Goal: Transaction & Acquisition: Purchase product/service

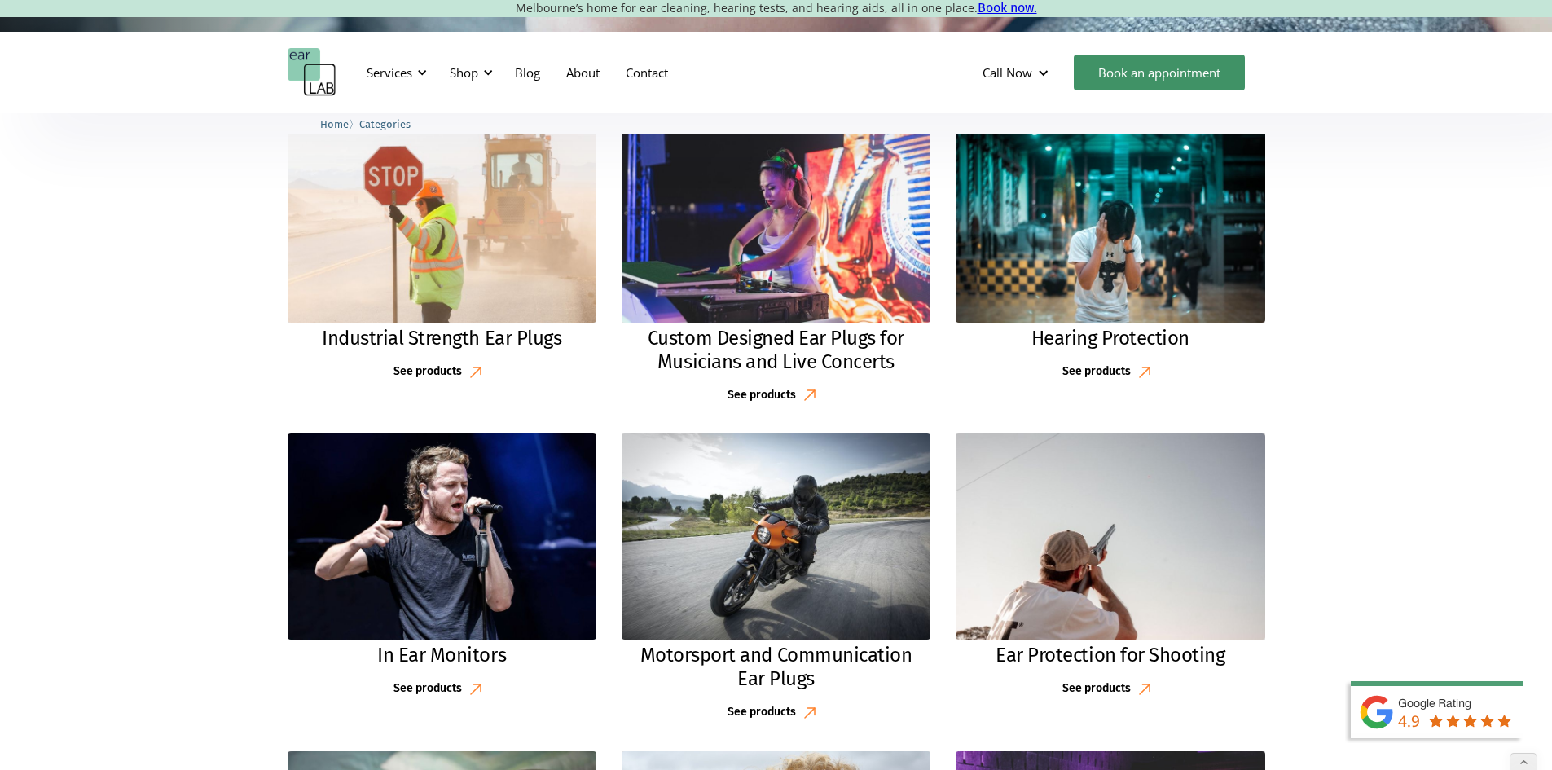
scroll to position [407, 0]
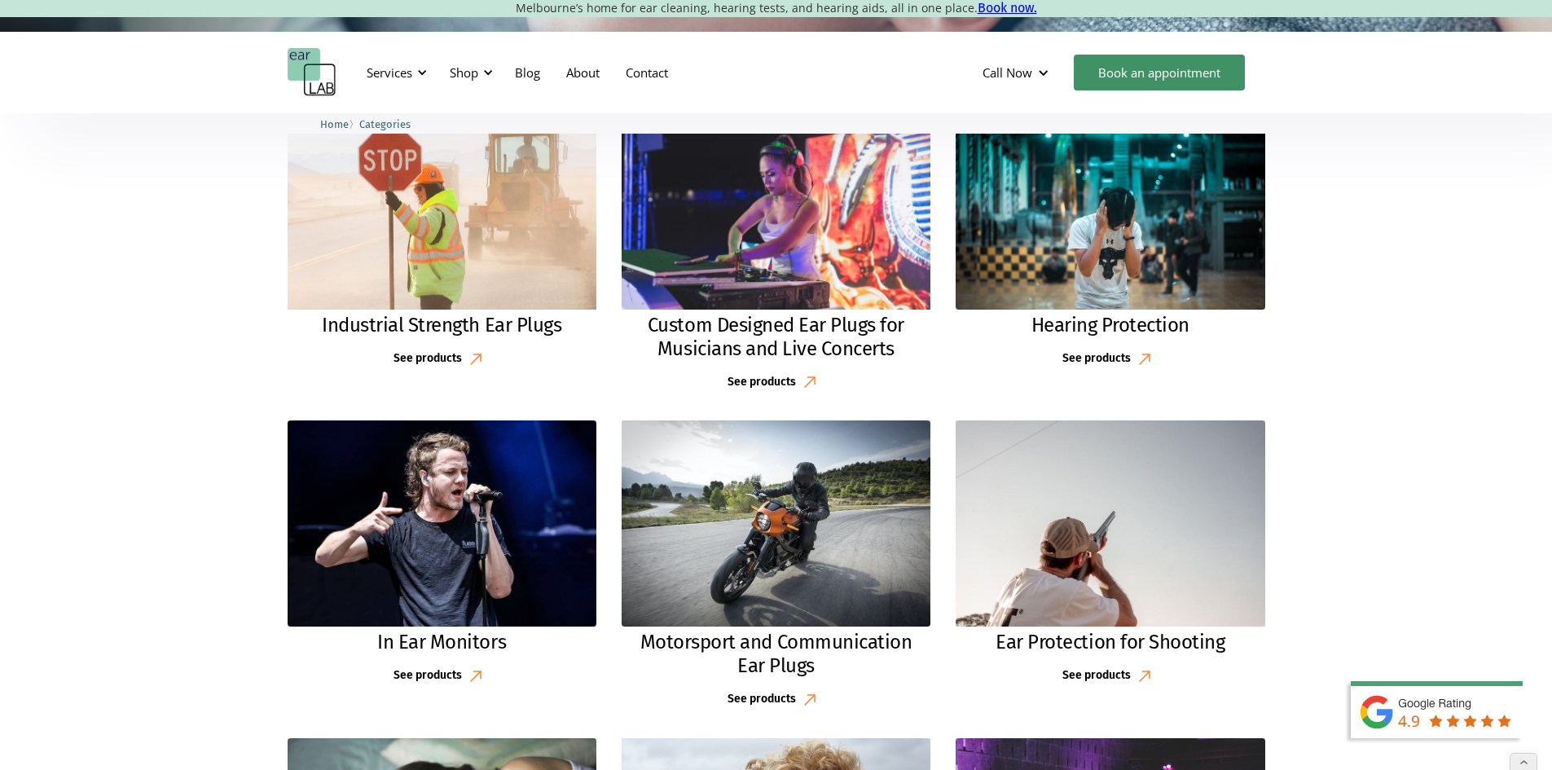
click at [509, 321] on h2 "Industrial Strength Ear Plugs" at bounding box center [442, 326] width 240 height 24
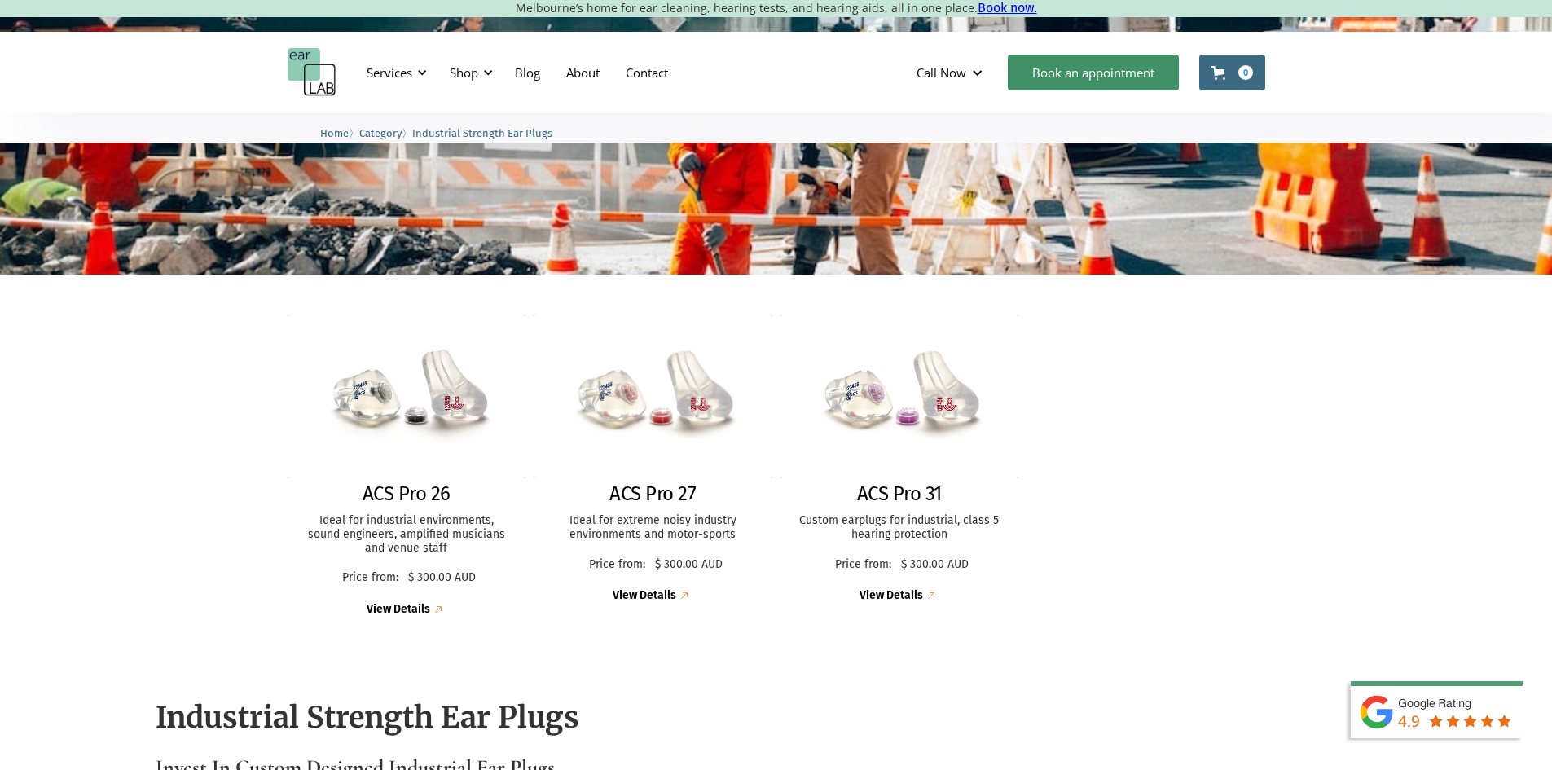
scroll to position [326, 0]
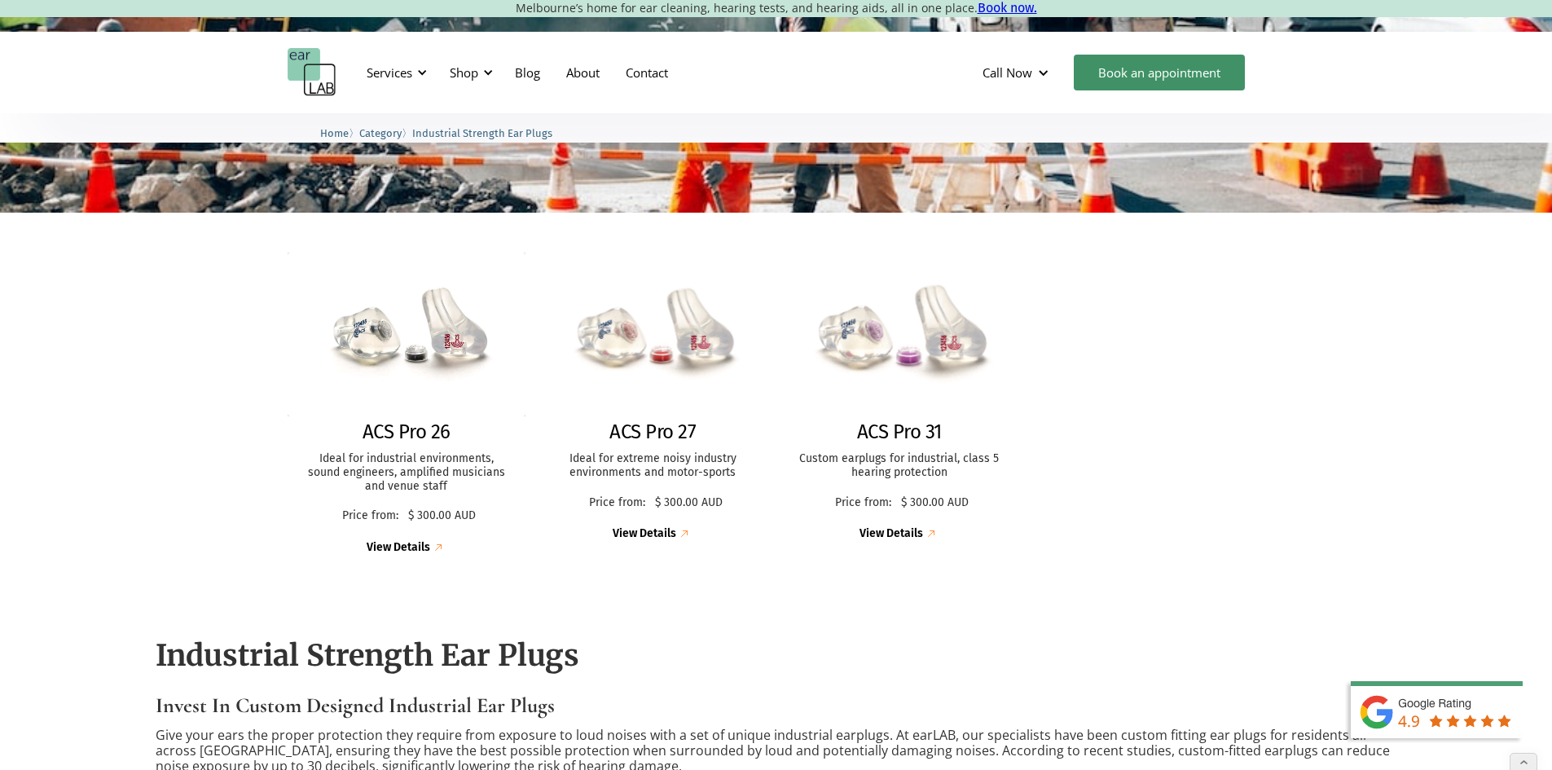
click at [889, 471] on p "Custom earplugs for industrial, class 5 hearing protection" at bounding box center [900, 466] width 206 height 28
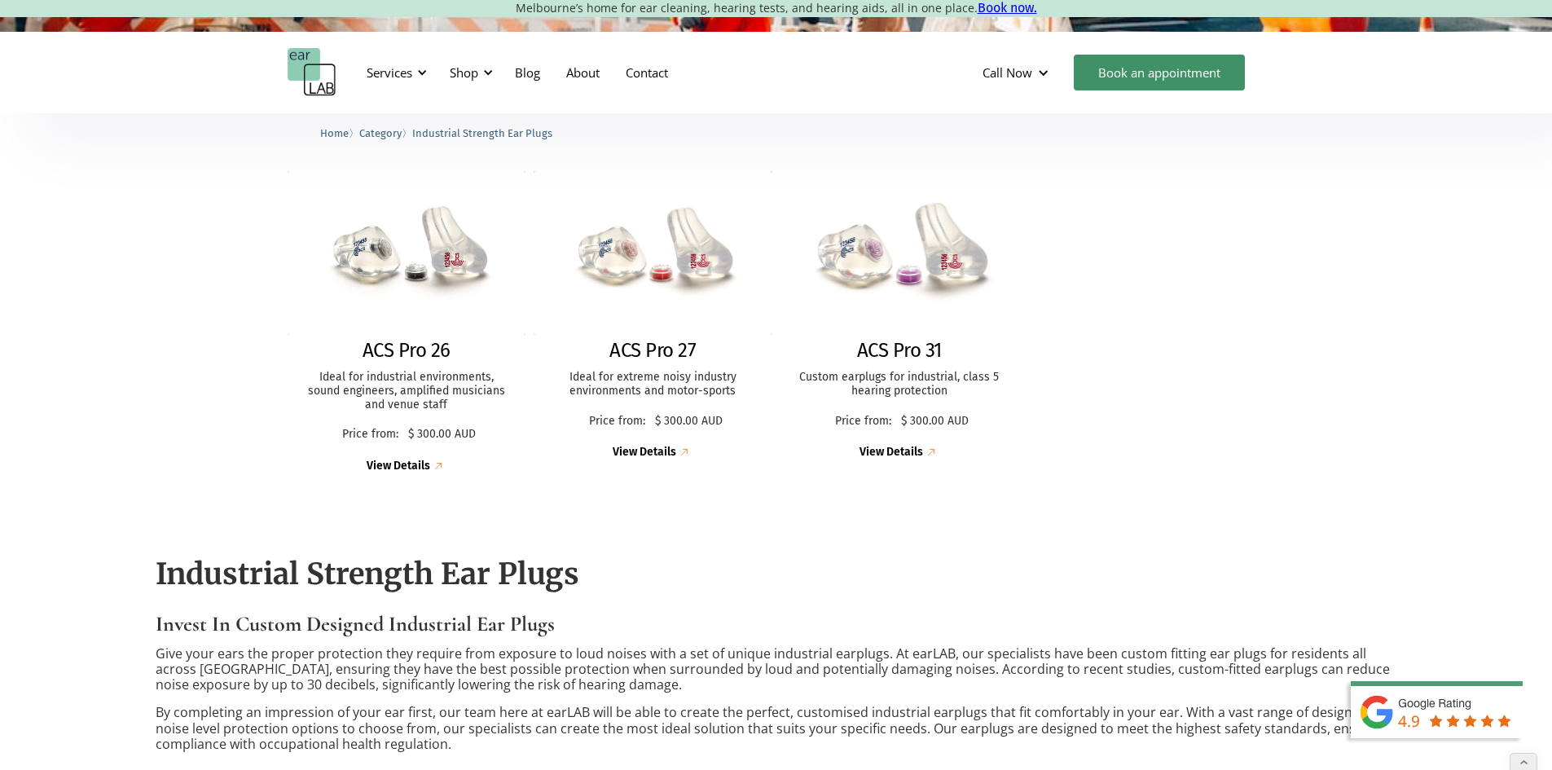
scroll to position [489, 0]
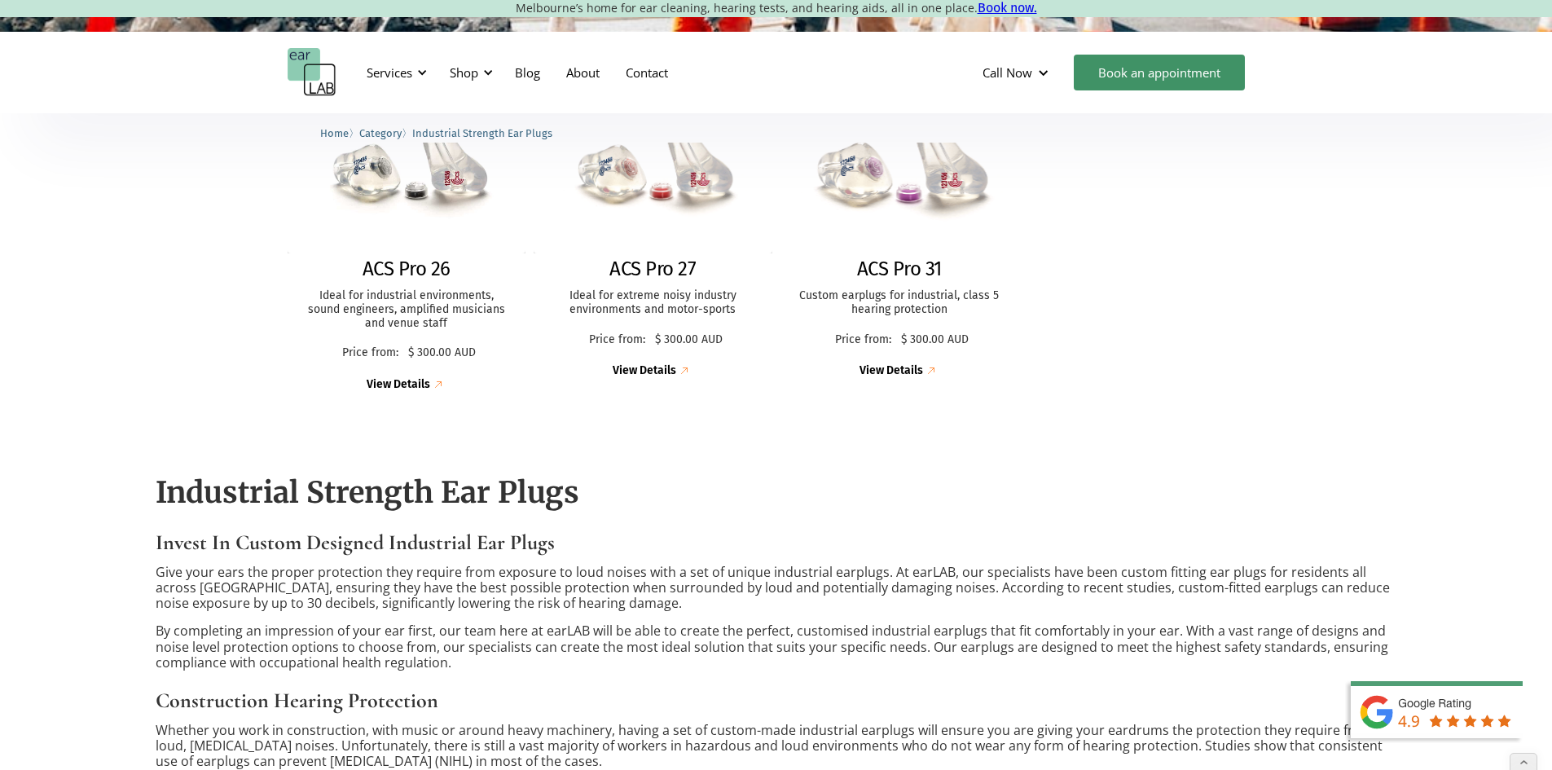
click at [900, 305] on p "Custom earplugs for industrial, class 5 hearing protection" at bounding box center [900, 303] width 206 height 28
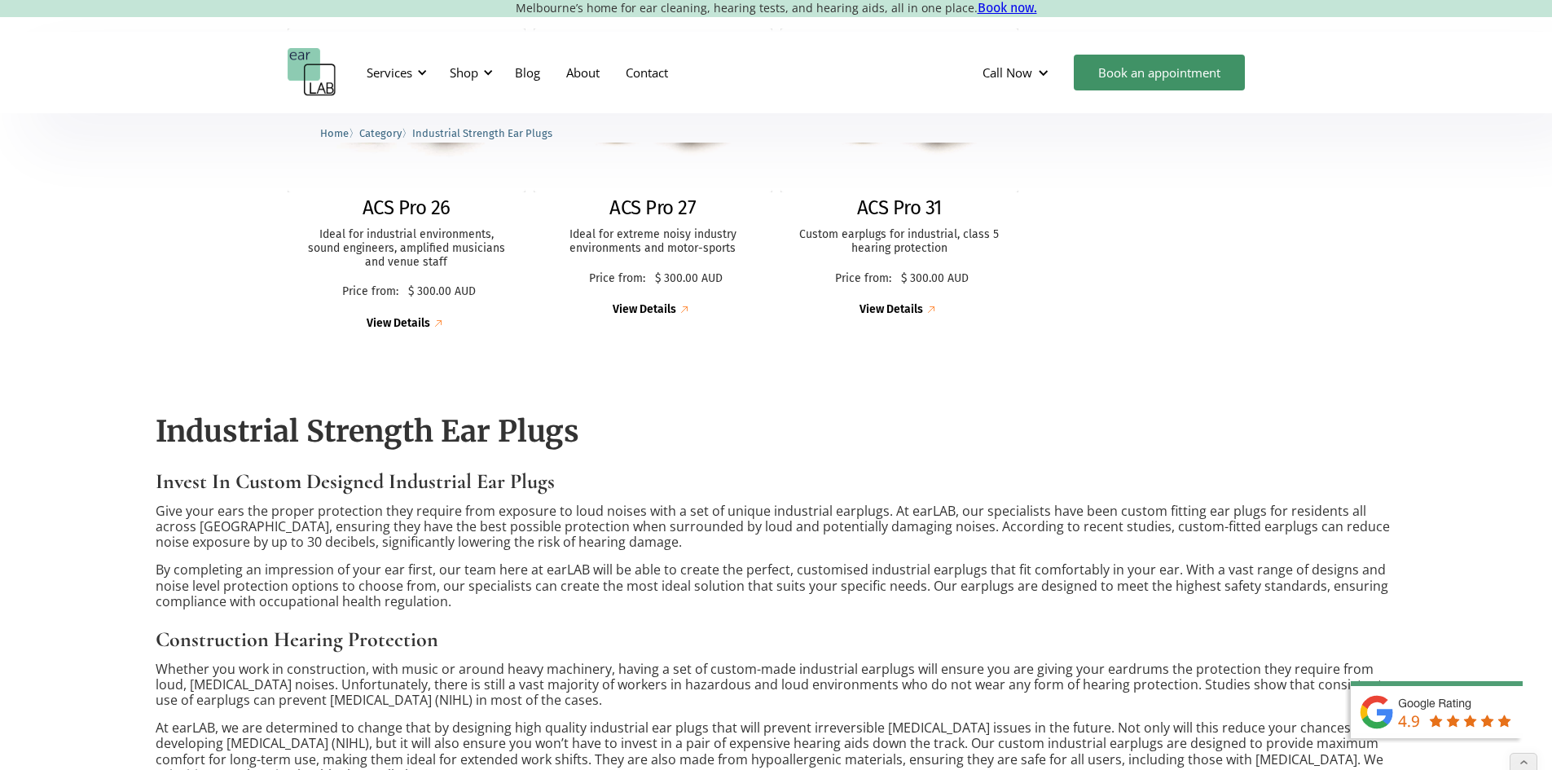
scroll to position [489, 0]
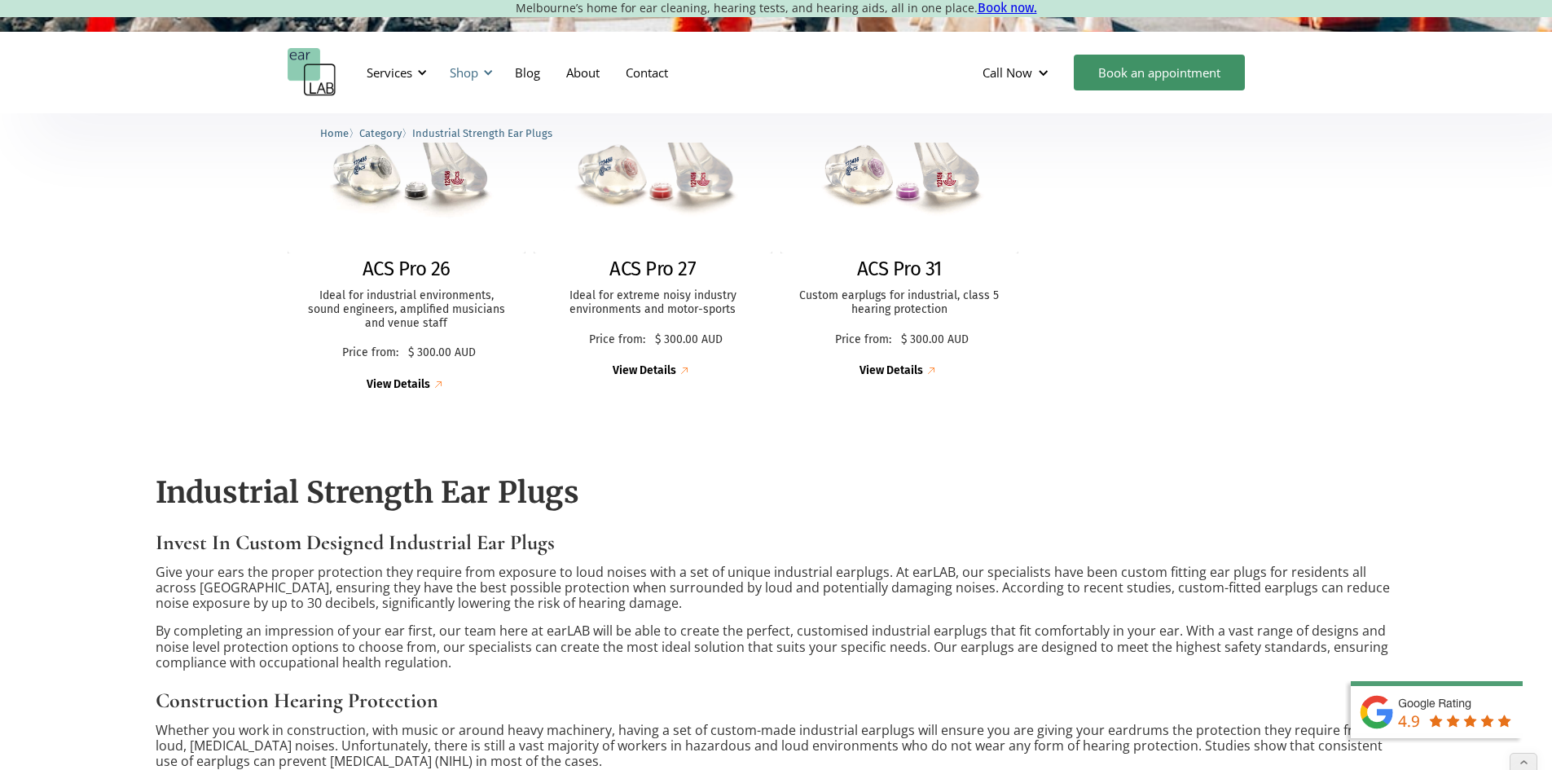
click at [474, 84] on div "Shop" at bounding box center [469, 72] width 58 height 49
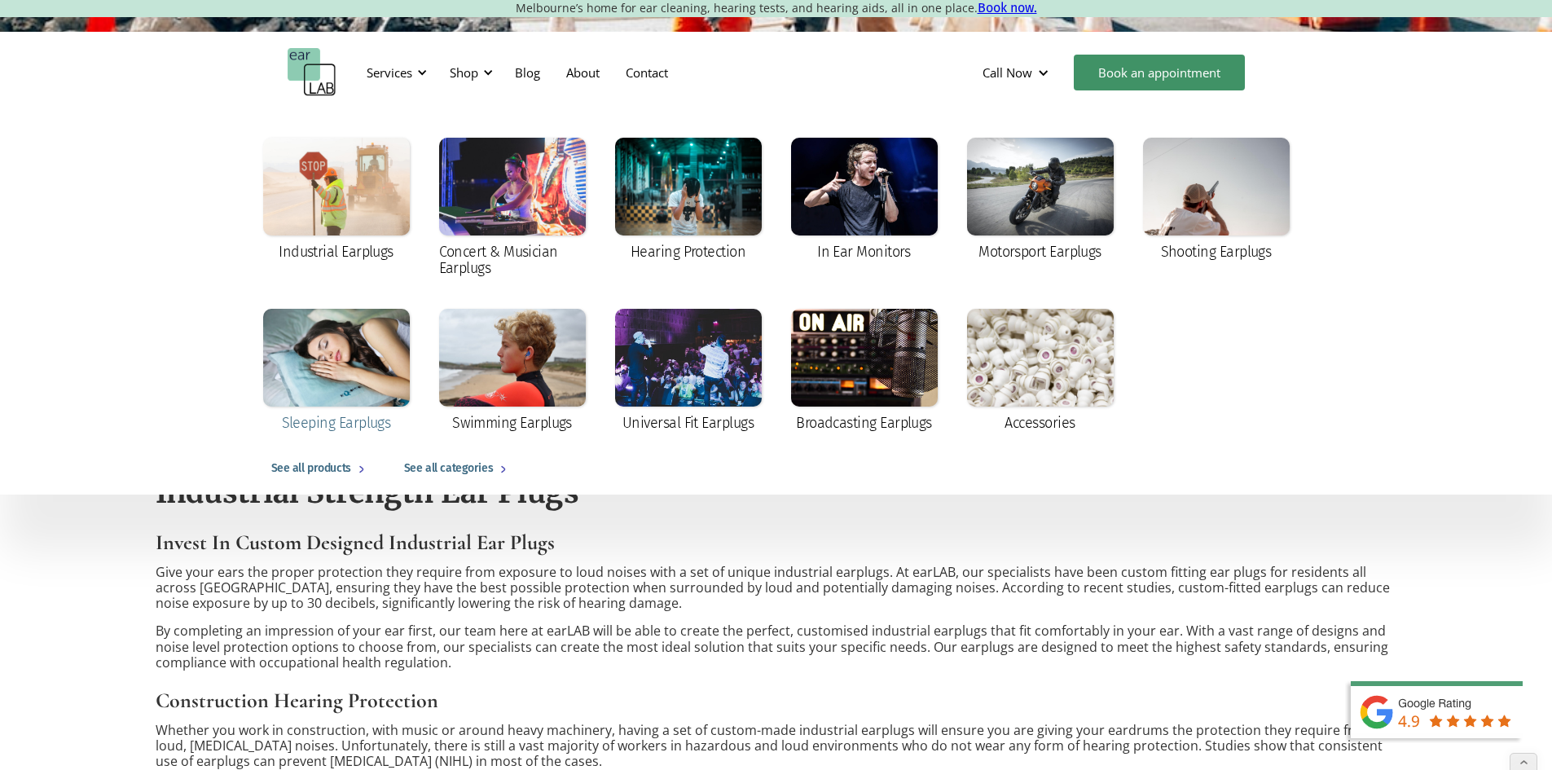
click at [345, 424] on div "Sleeping Earplugs" at bounding box center [336, 423] width 109 height 16
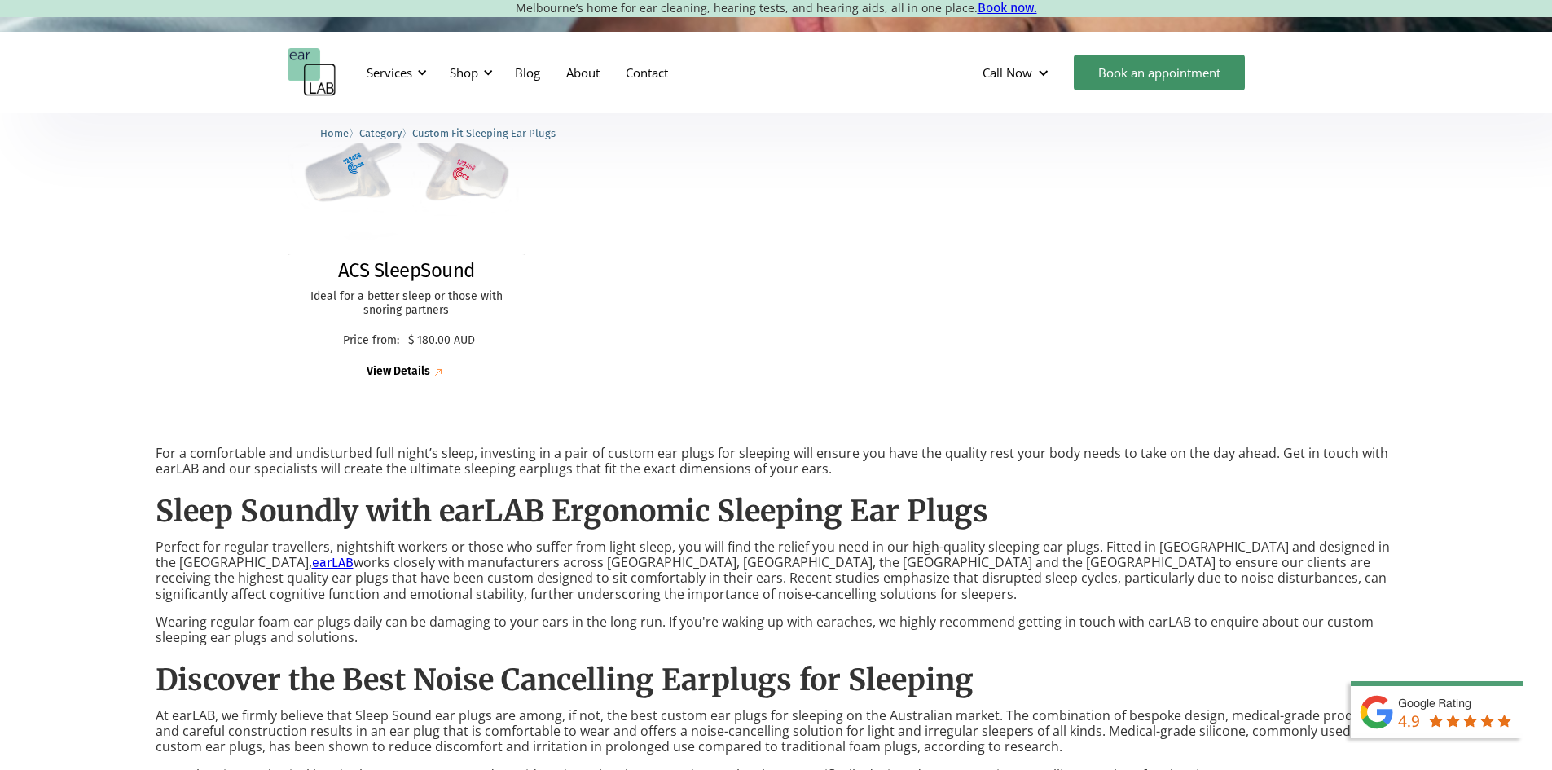
scroll to position [326, 0]
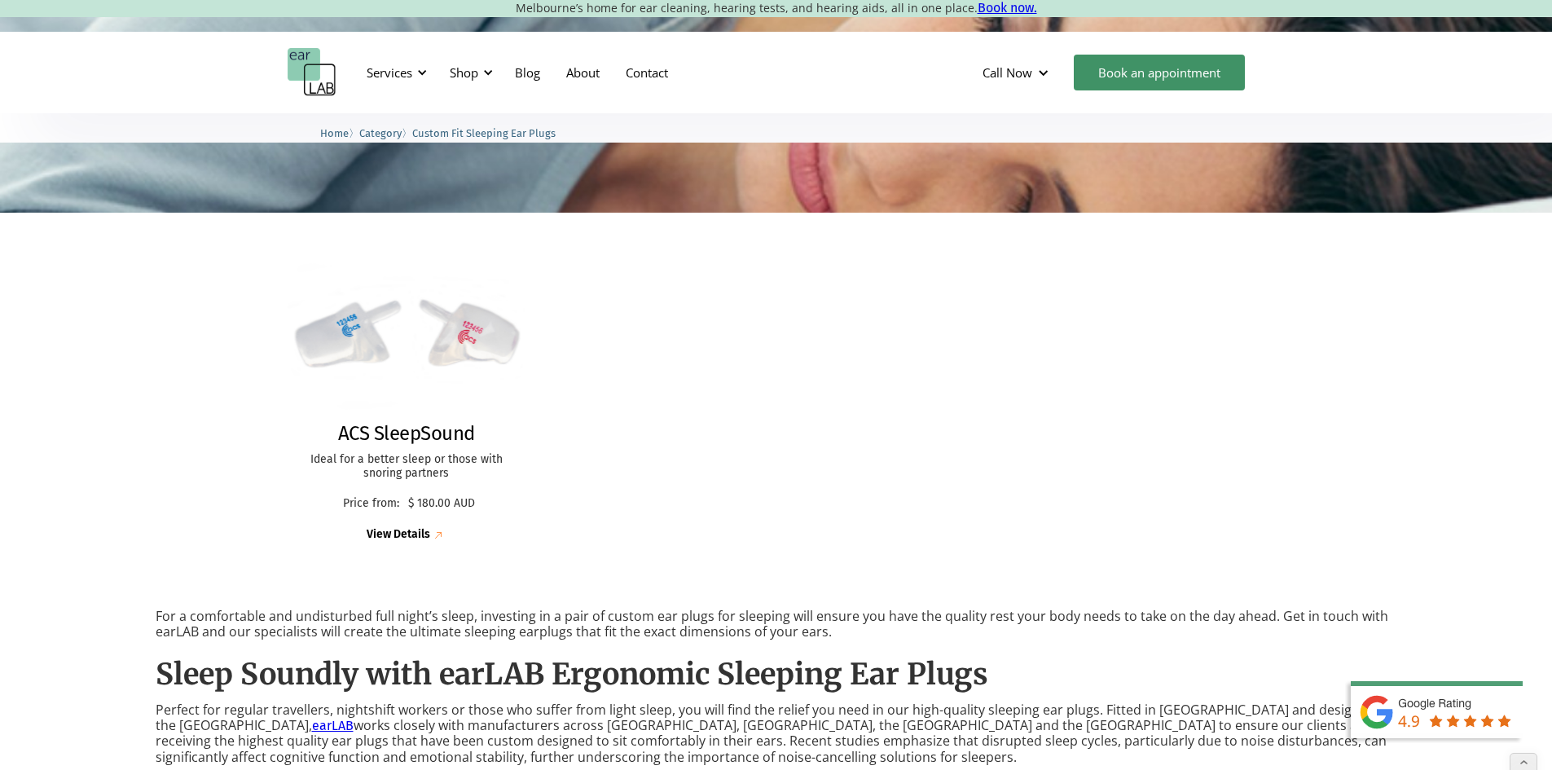
click at [432, 444] on h2 "ACS SleepSound" at bounding box center [406, 434] width 137 height 24
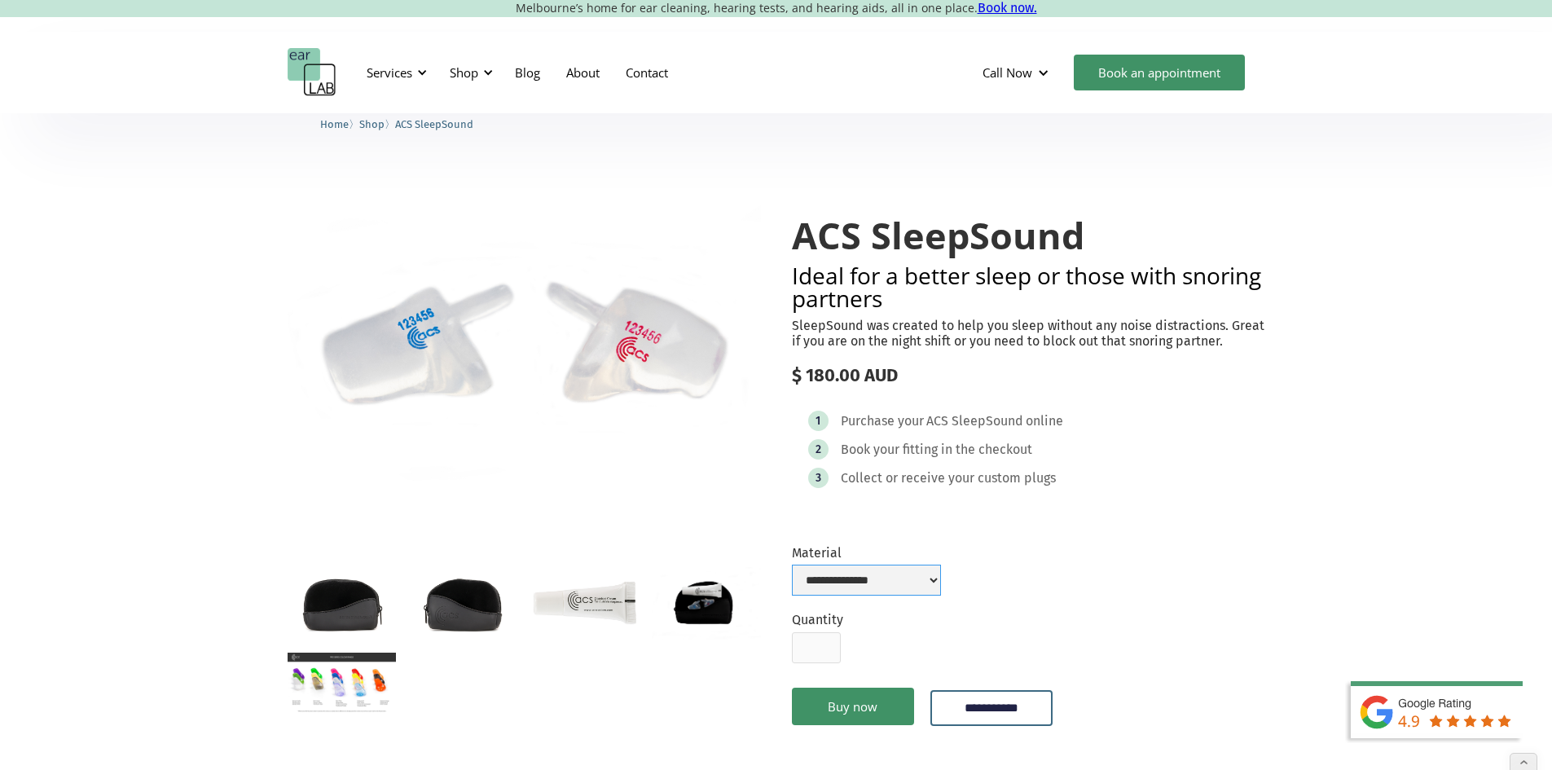
click at [898, 596] on select "**********" at bounding box center [866, 580] width 149 height 31
click at [486, 386] on img "open lightbox" at bounding box center [524, 347] width 473 height 328
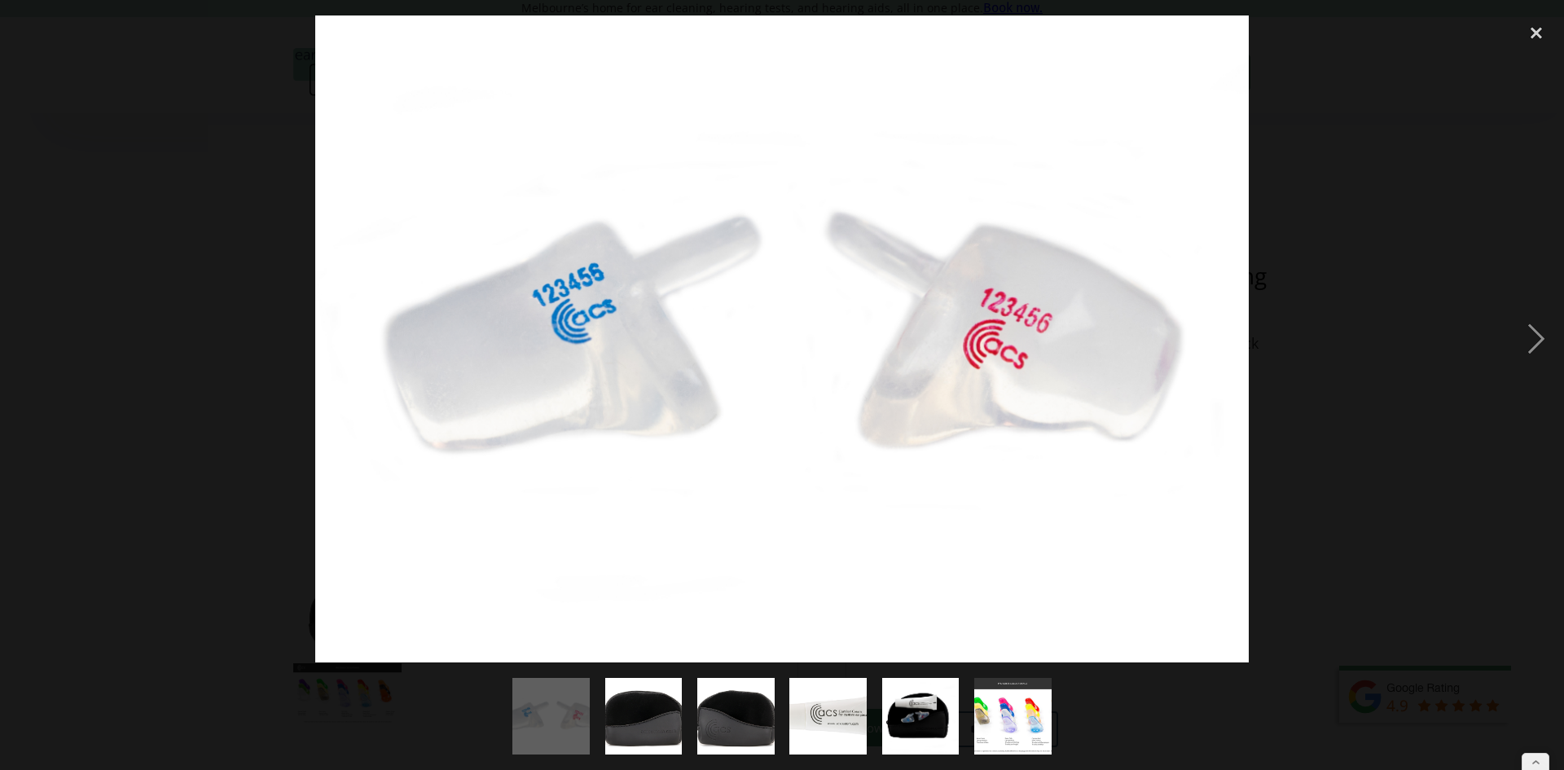
drag, startPoint x: 118, startPoint y: 103, endPoint x: 143, endPoint y: 9, distance: 97.8
click at [117, 103] on div at bounding box center [782, 338] width 1564 height 647
